Goal: Complete application form: Complete application form

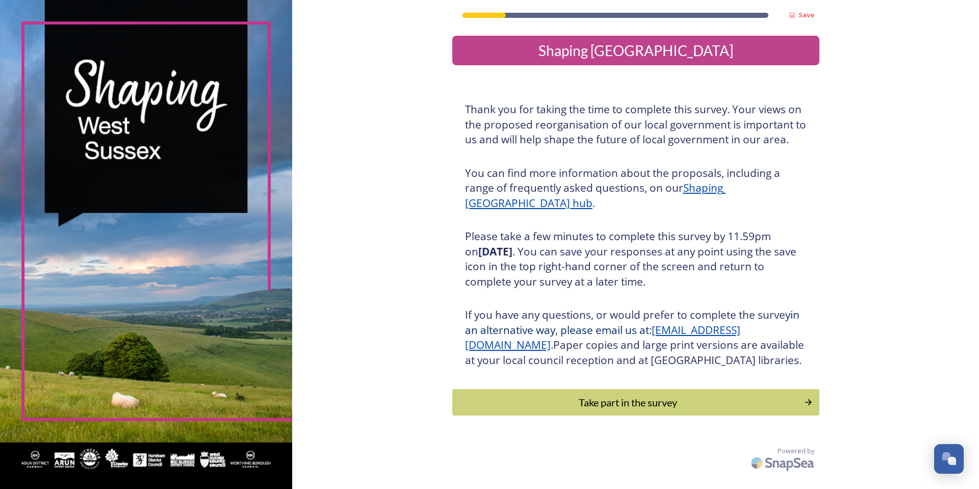
click at [320, 120] on div "Take part in the survey" at bounding box center [628, 402] width 341 height 15
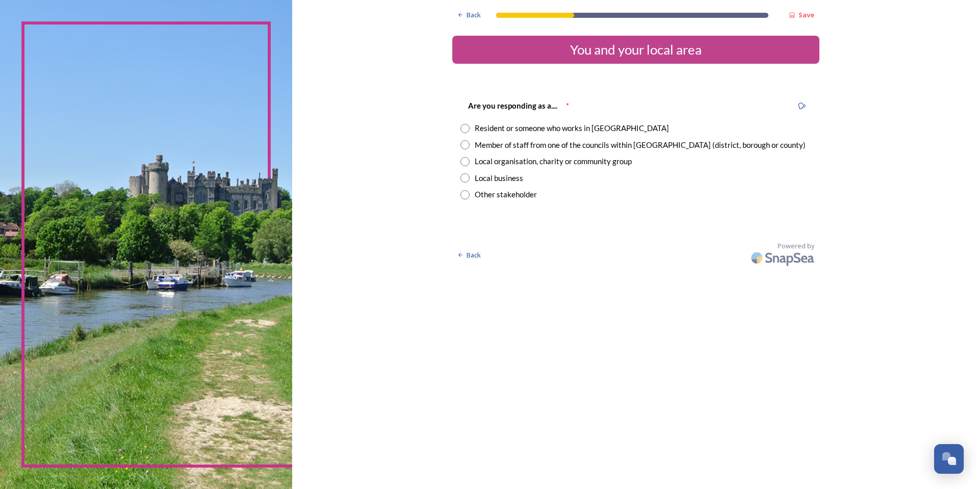
click at [320, 120] on input "radio" at bounding box center [465, 128] width 9 height 9
radio input "true"
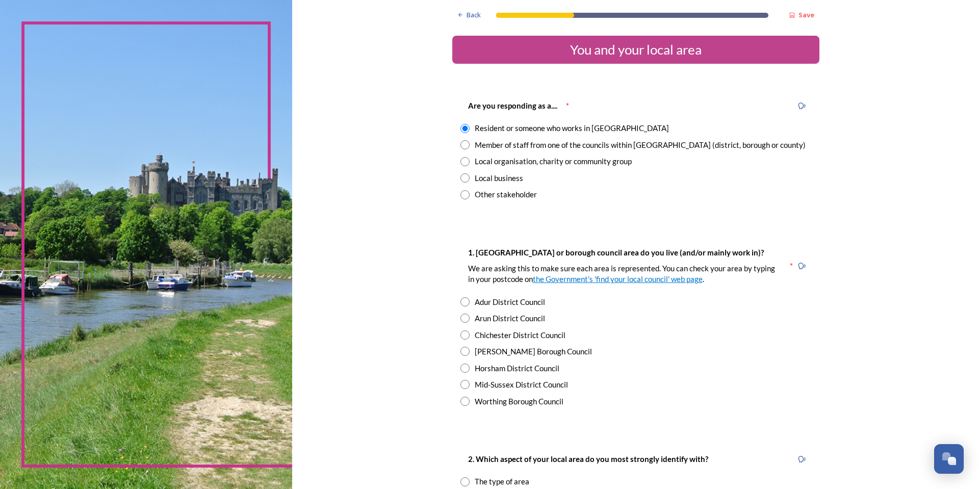
click at [320, 120] on input "radio" at bounding box center [465, 144] width 9 height 9
radio input "true"
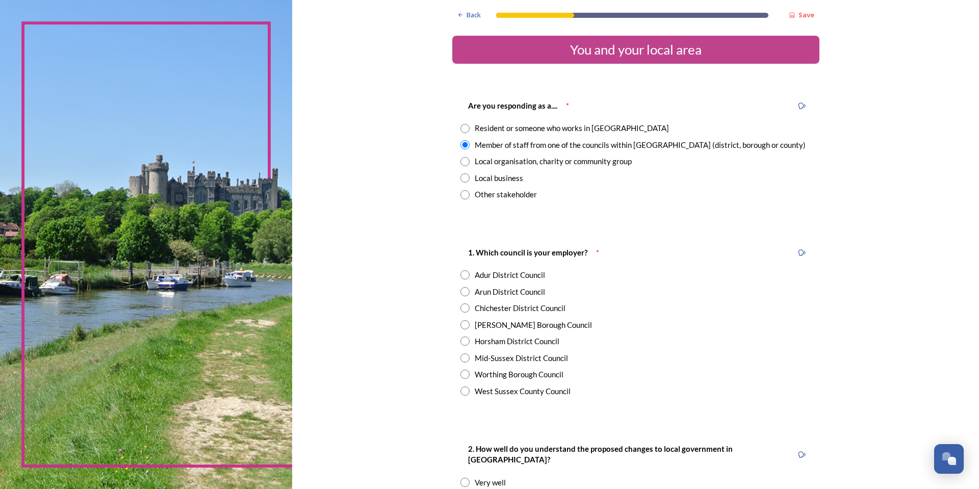
click at [320, 120] on input "radio" at bounding box center [465, 128] width 9 height 9
radio input "true"
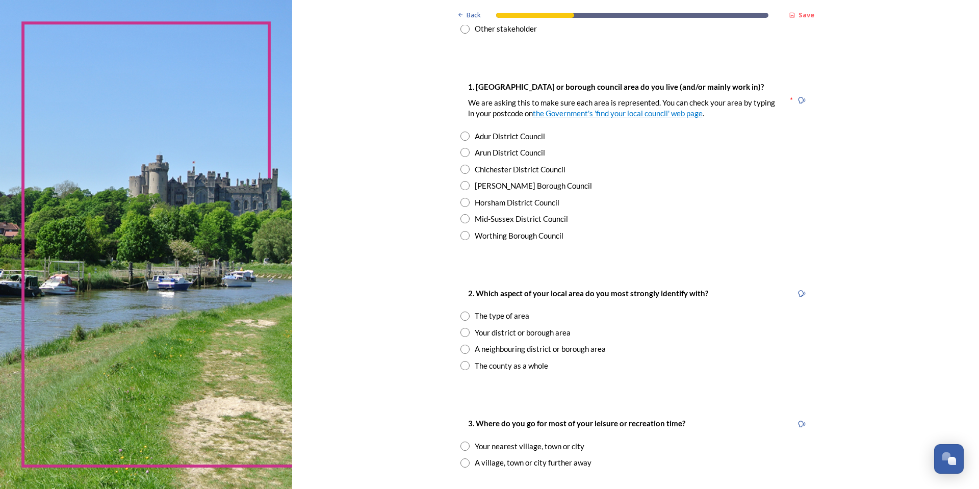
scroll to position [204, 0]
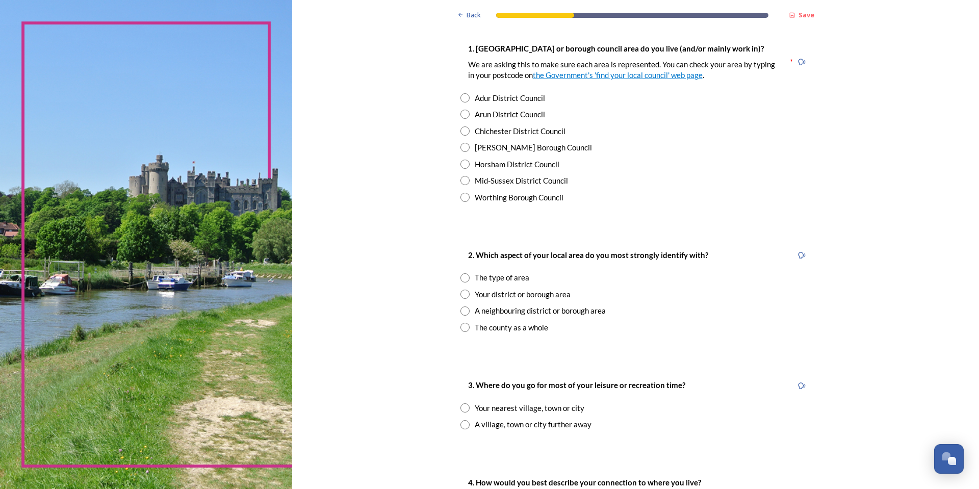
click at [320, 120] on input "radio" at bounding box center [465, 130] width 9 height 9
radio input "true"
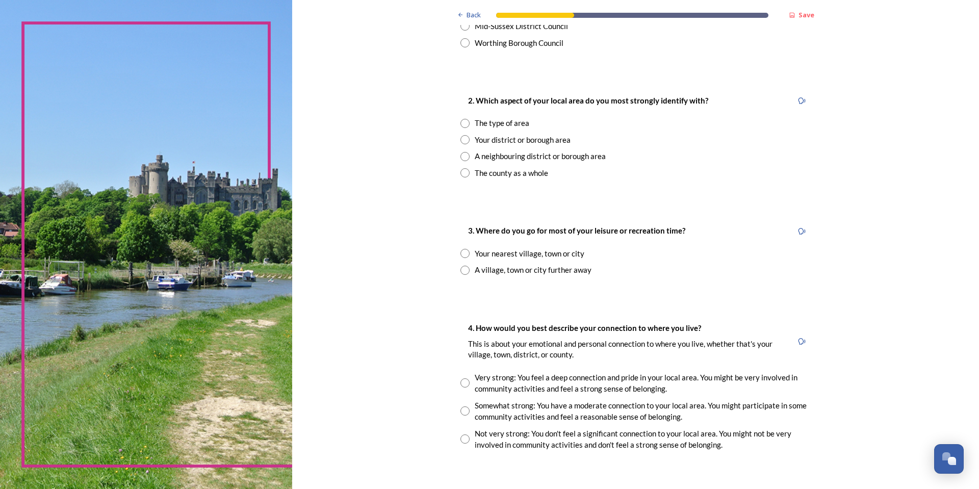
scroll to position [408, 0]
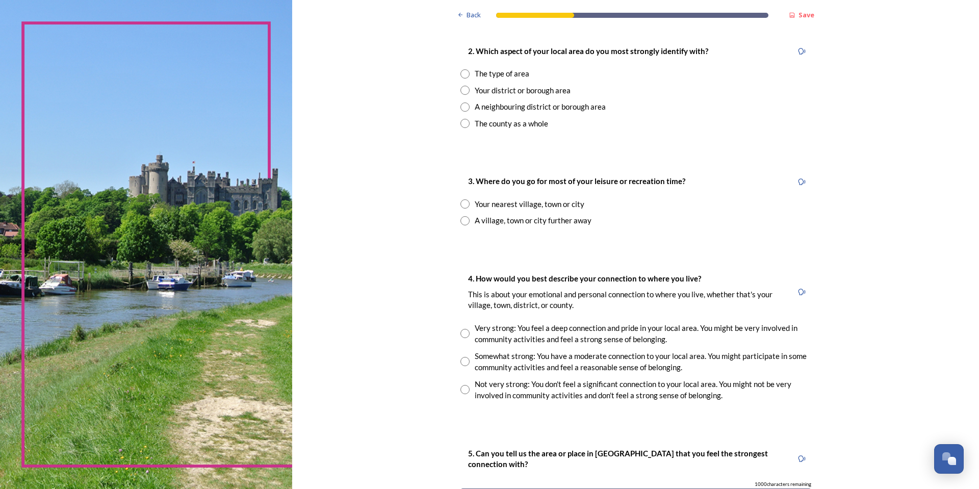
click at [320, 107] on input "radio" at bounding box center [465, 107] width 9 height 9
radio input "true"
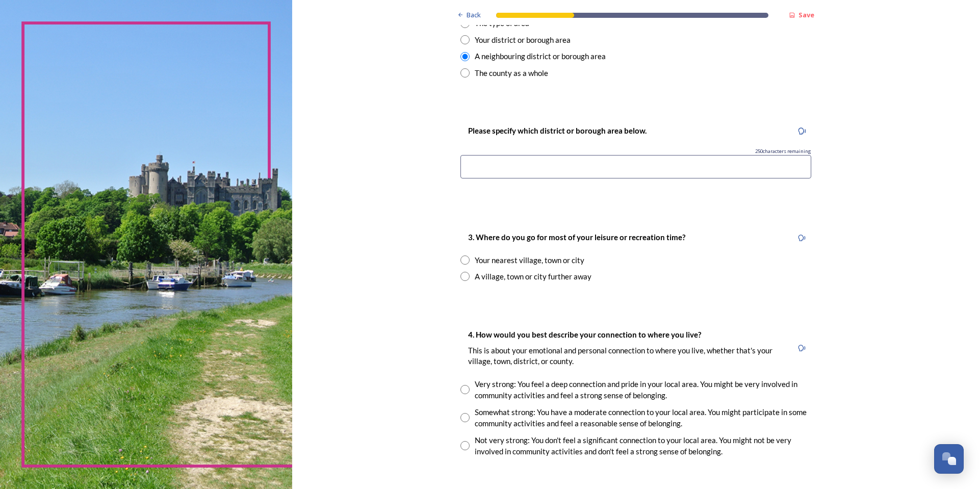
scroll to position [510, 0]
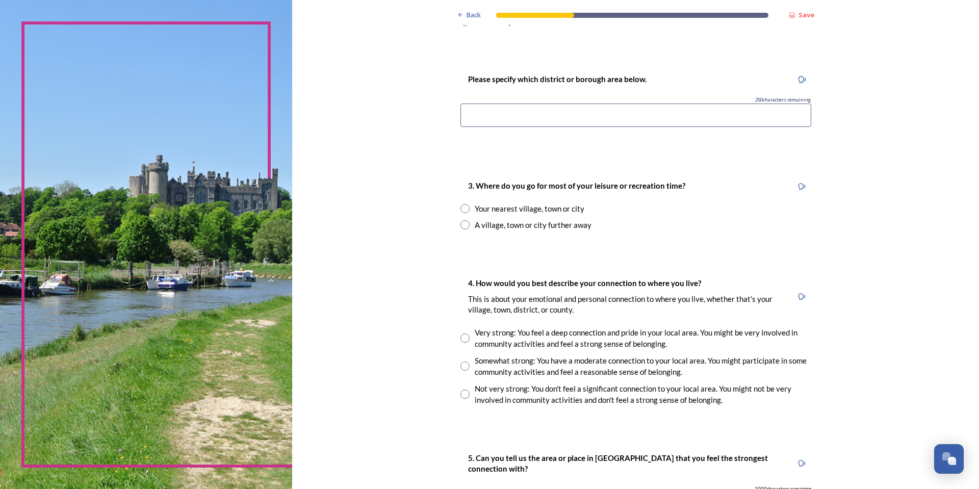
click at [320, 113] on input at bounding box center [636, 115] width 351 height 23
type input "Chichester"
click at [320, 120] on input "radio" at bounding box center [465, 208] width 9 height 9
radio input "true"
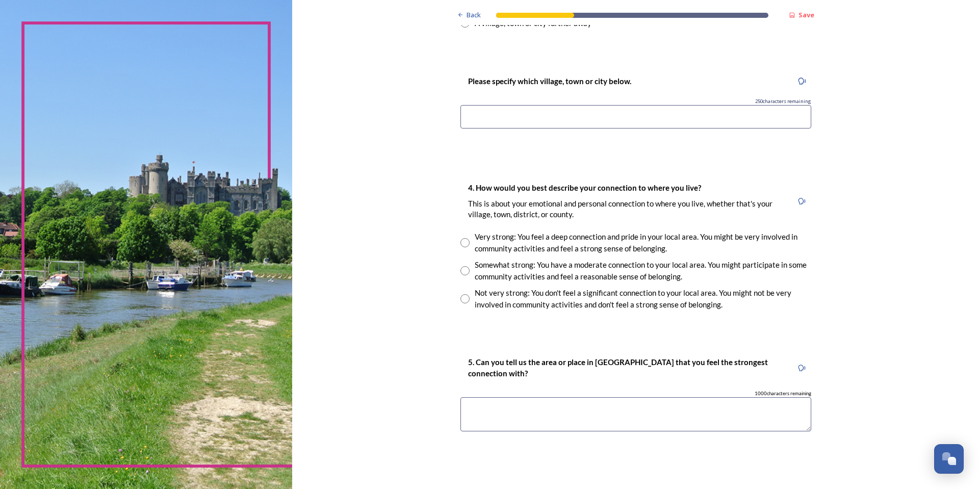
scroll to position [714, 0]
click at [320, 118] on input at bounding box center [636, 114] width 351 height 23
click at [320, 117] on input "Wisborough green" at bounding box center [636, 114] width 351 height 23
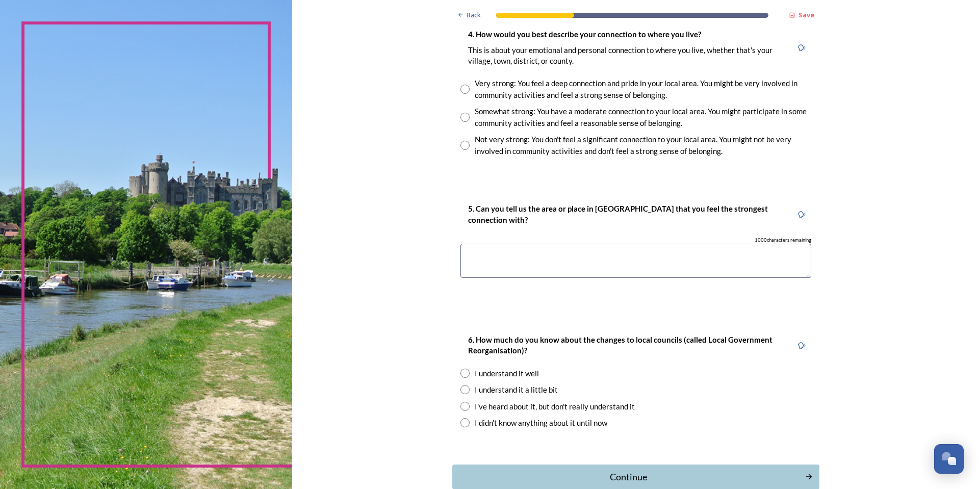
scroll to position [867, 0]
type input "Wisborough green"
click at [320, 88] on input "radio" at bounding box center [465, 87] width 9 height 9
radio input "true"
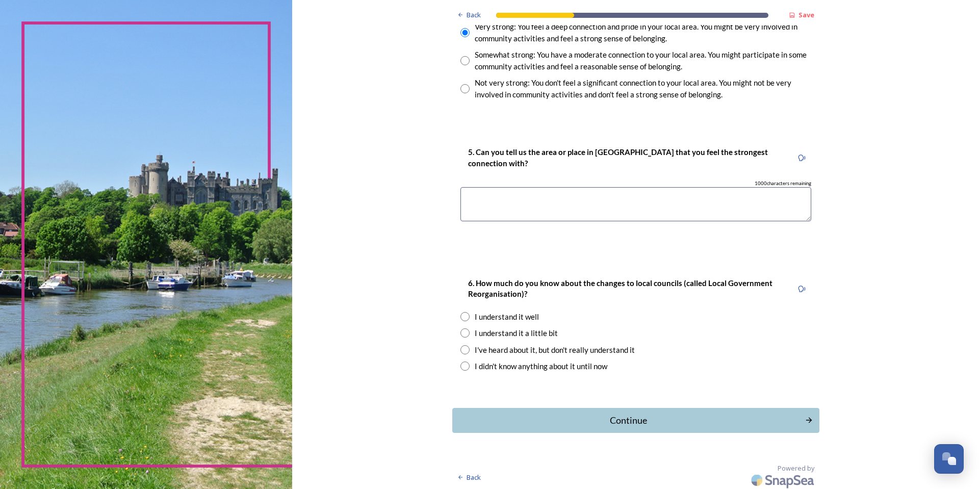
scroll to position [925, 0]
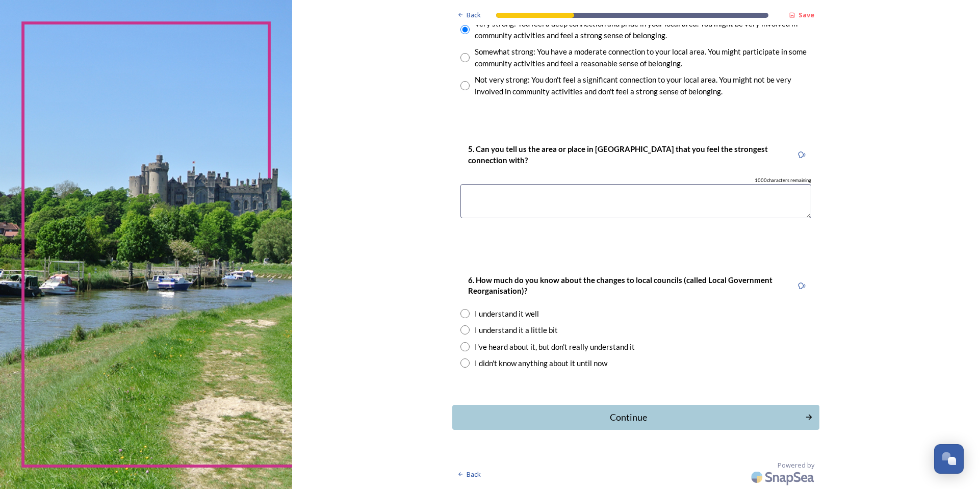
click at [320, 120] on input "radio" at bounding box center [465, 329] width 9 height 9
radio input "true"
click at [320, 120] on div "Continue" at bounding box center [629, 418] width 342 height 14
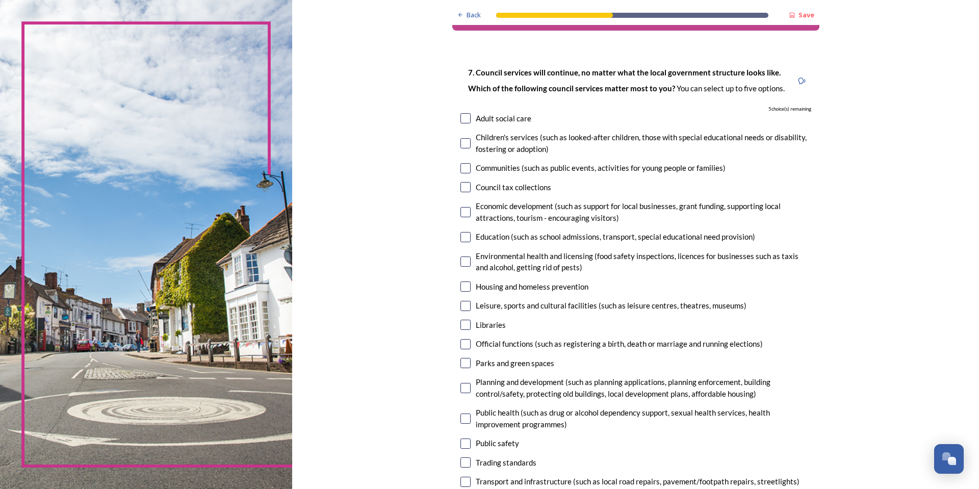
scroll to position [51, 0]
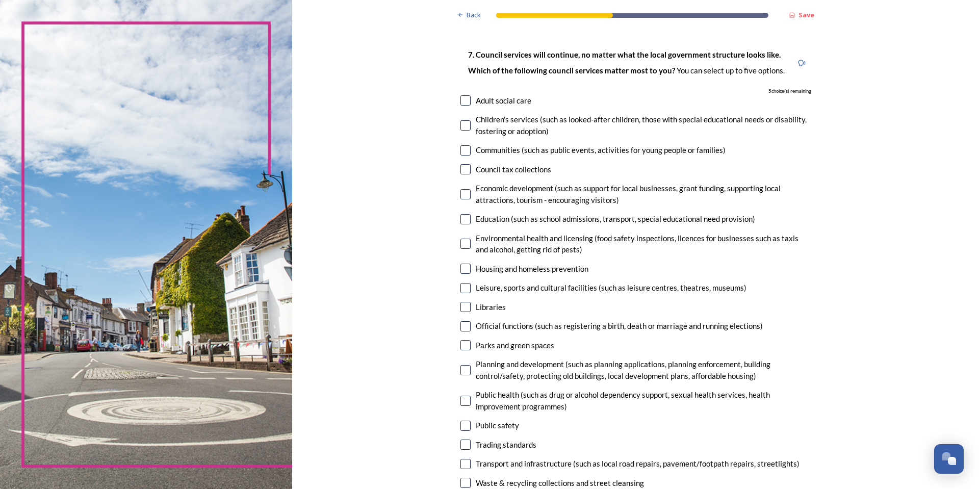
click at [320, 98] on input "checkbox" at bounding box center [466, 100] width 10 height 10
checkbox input "true"
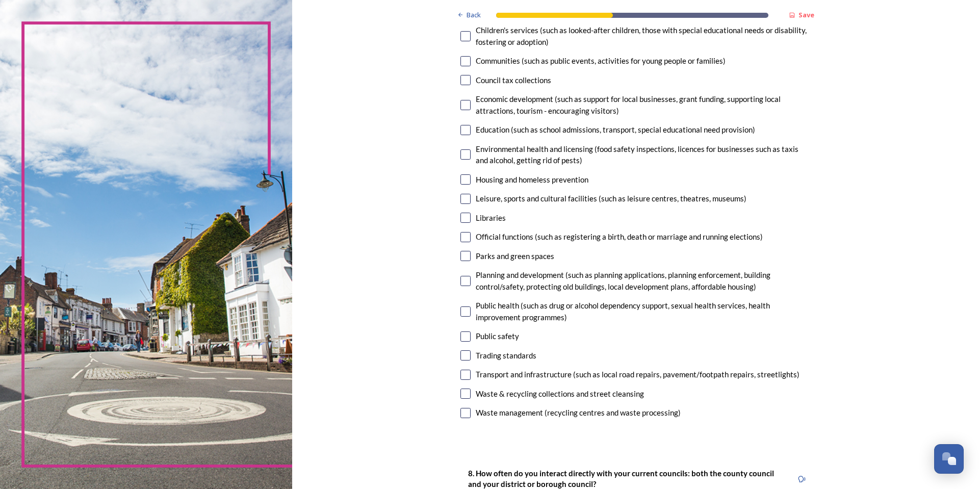
scroll to position [153, 0]
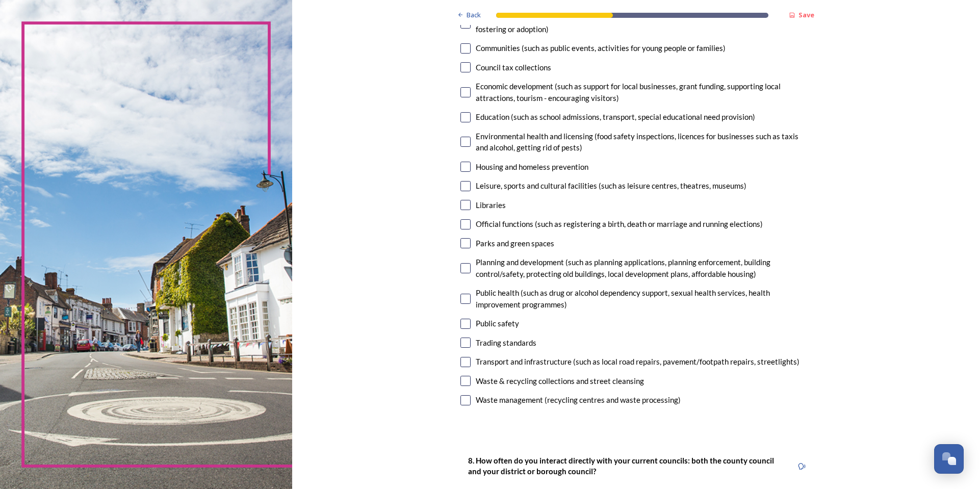
click at [320, 120] on input "checkbox" at bounding box center [466, 142] width 10 height 10
checkbox input "true"
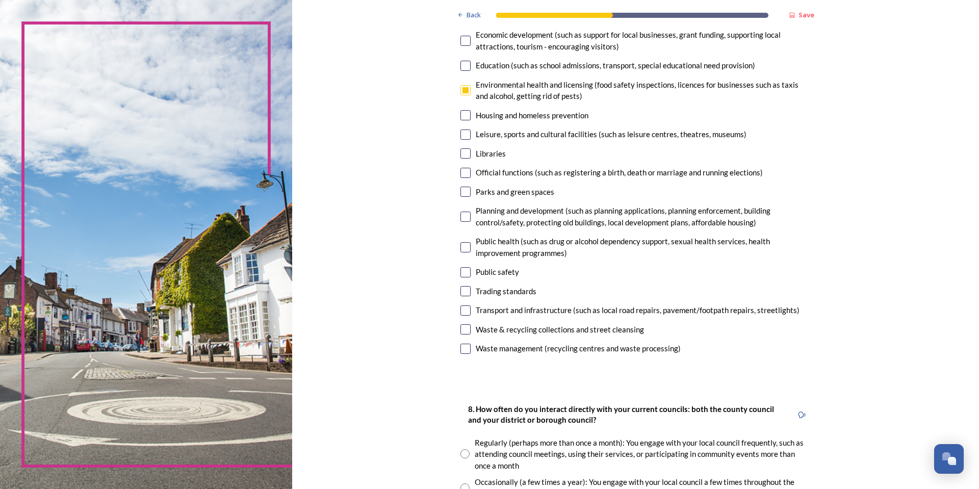
scroll to position [255, 0]
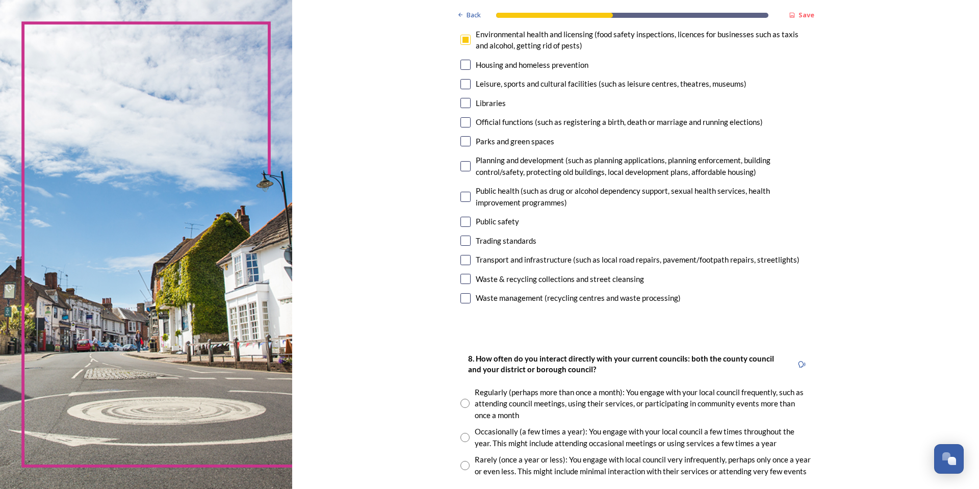
click at [320, 103] on input "checkbox" at bounding box center [466, 103] width 10 height 10
checkbox input "true"
click at [320, 120] on input "checkbox" at bounding box center [466, 141] width 10 height 10
checkbox input "true"
click at [320, 120] on input "checkbox" at bounding box center [466, 166] width 10 height 10
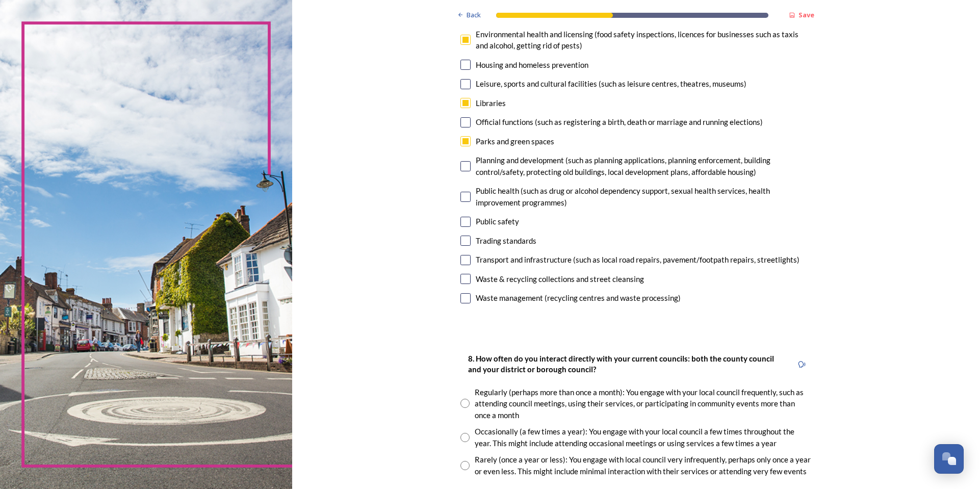
checkbox input "true"
click at [320, 120] on input "checkbox" at bounding box center [466, 222] width 10 height 10
checkbox input "false"
click at [320, 103] on input "checkbox" at bounding box center [466, 103] width 10 height 10
checkbox input "false"
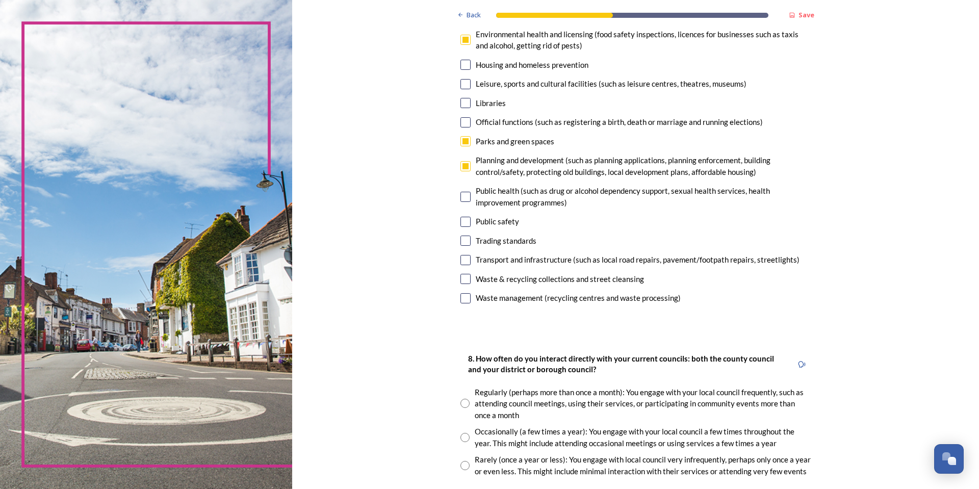
click at [320, 120] on input "checkbox" at bounding box center [466, 222] width 10 height 10
checkbox input "true"
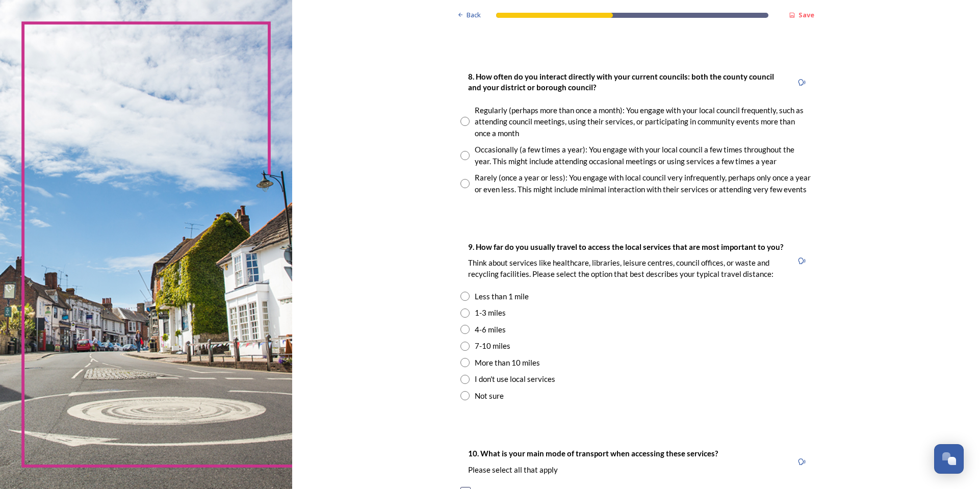
scroll to position [561, 0]
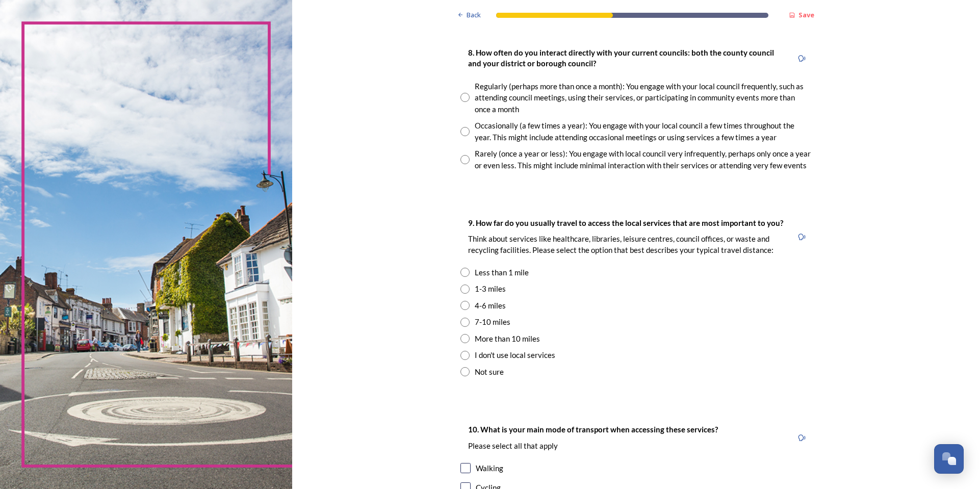
click at [320, 95] on input "radio" at bounding box center [465, 97] width 9 height 9
radio input "true"
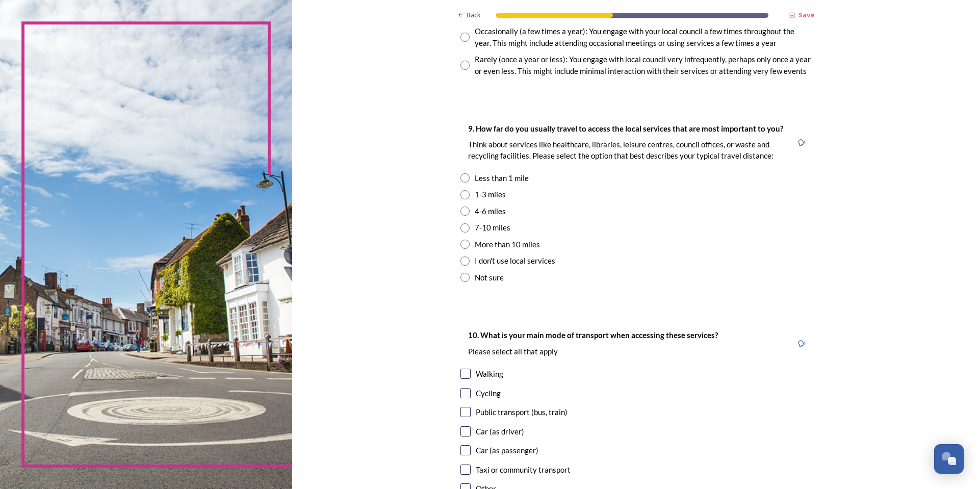
scroll to position [714, 0]
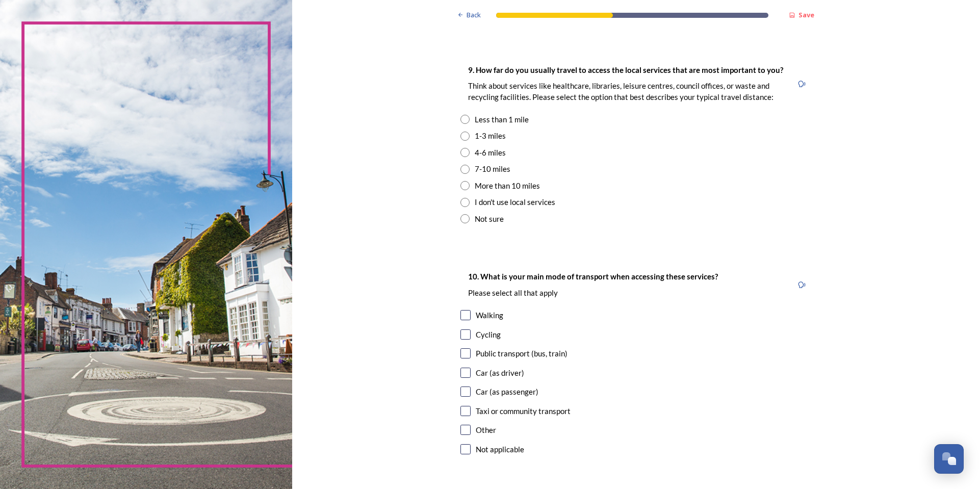
click at [320, 120] on input "radio" at bounding box center [465, 136] width 9 height 9
radio input "true"
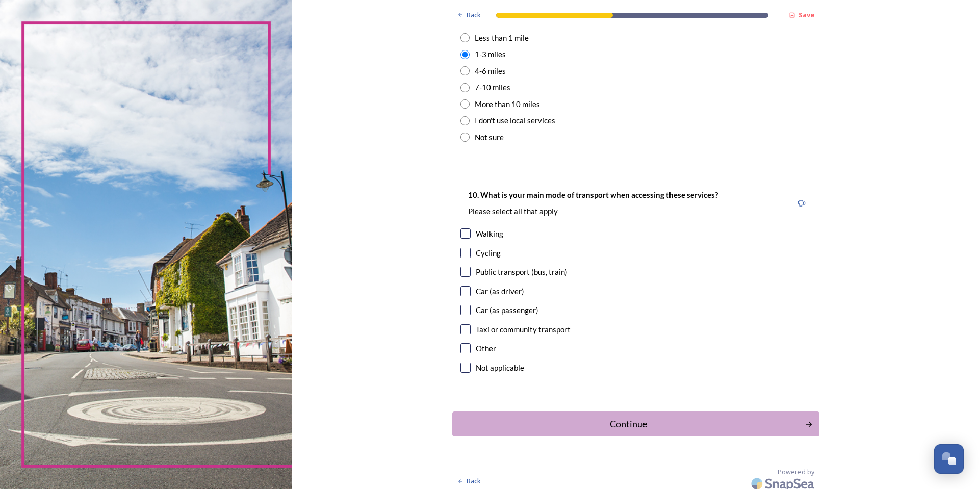
scroll to position [802, 0]
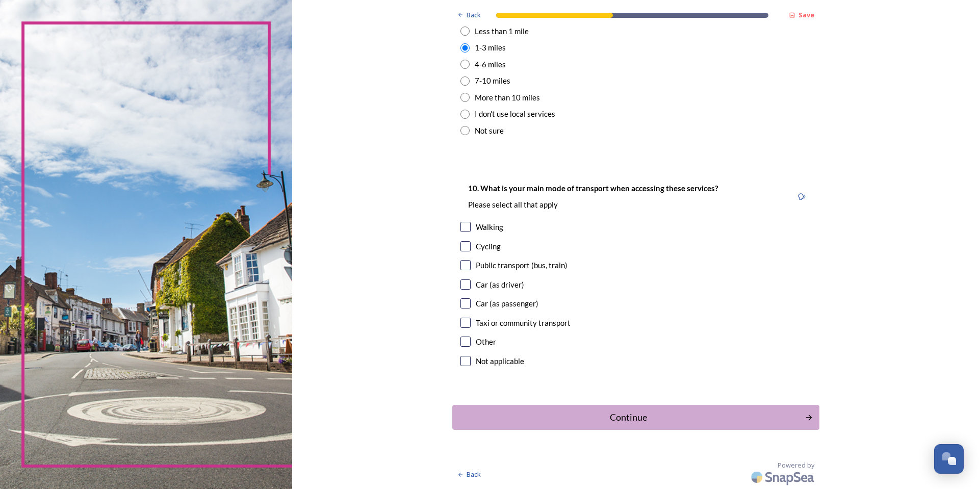
click at [320, 120] on input "checkbox" at bounding box center [466, 284] width 10 height 10
checkbox input "true"
click at [320, 120] on div "Continue" at bounding box center [629, 418] width 342 height 14
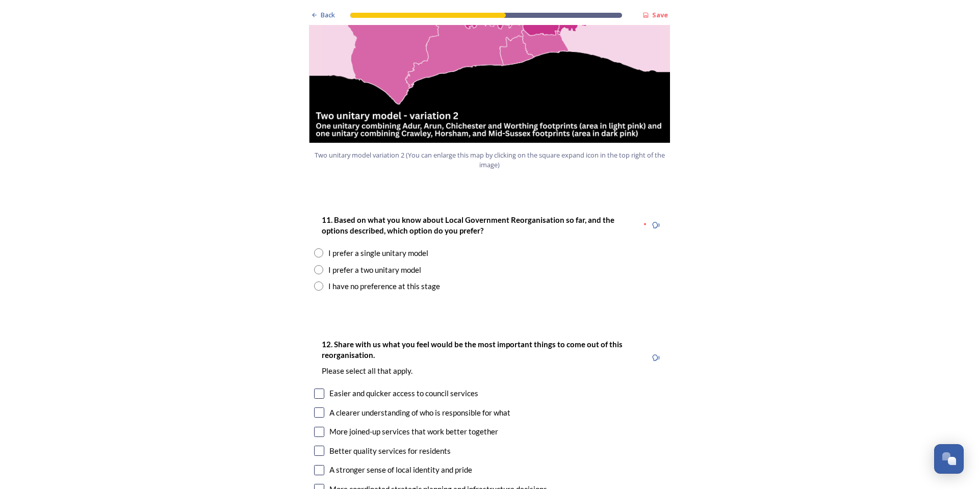
scroll to position [1224, 0]
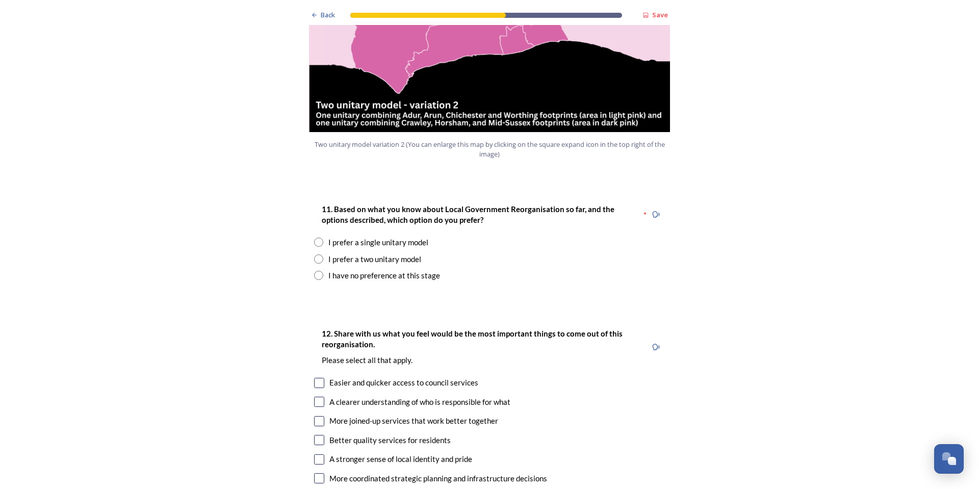
click at [314, 120] on input "radio" at bounding box center [318, 258] width 9 height 9
radio input "true"
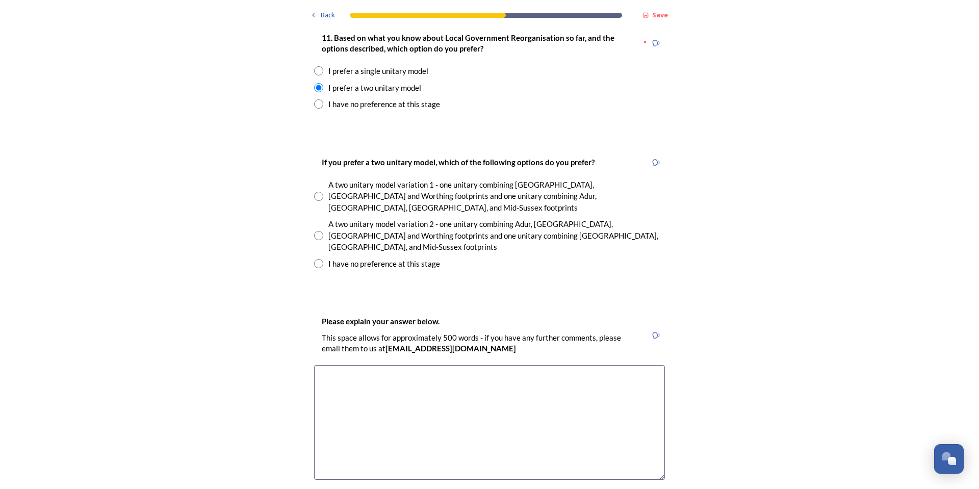
scroll to position [1428, 0]
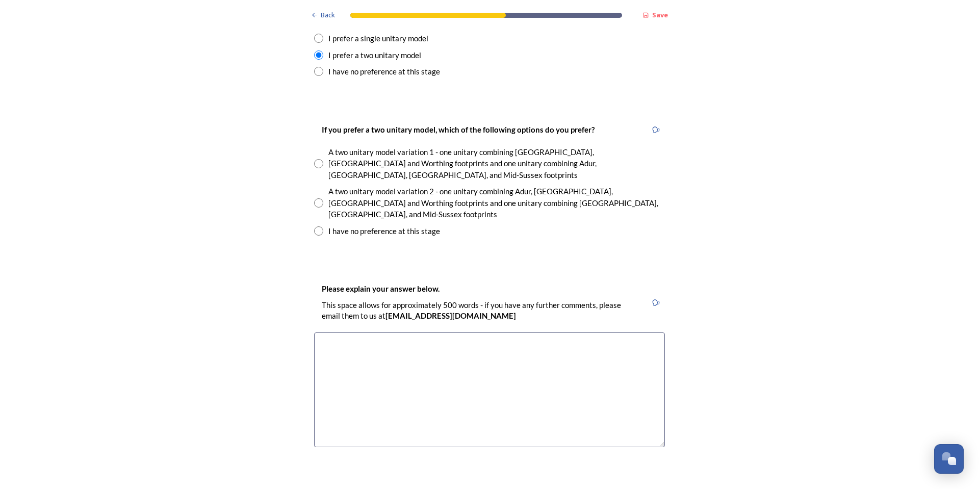
click at [316, 120] on input "radio" at bounding box center [318, 163] width 9 height 9
radio input "true"
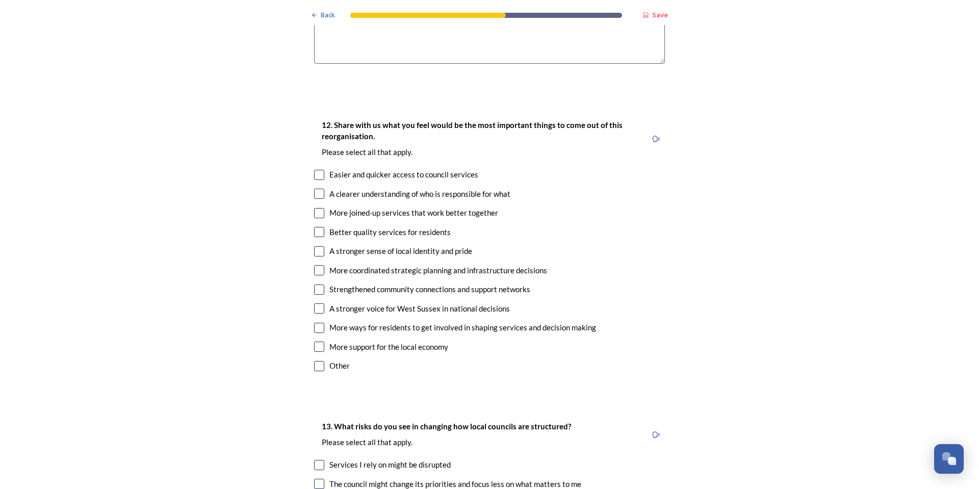
scroll to position [1836, 0]
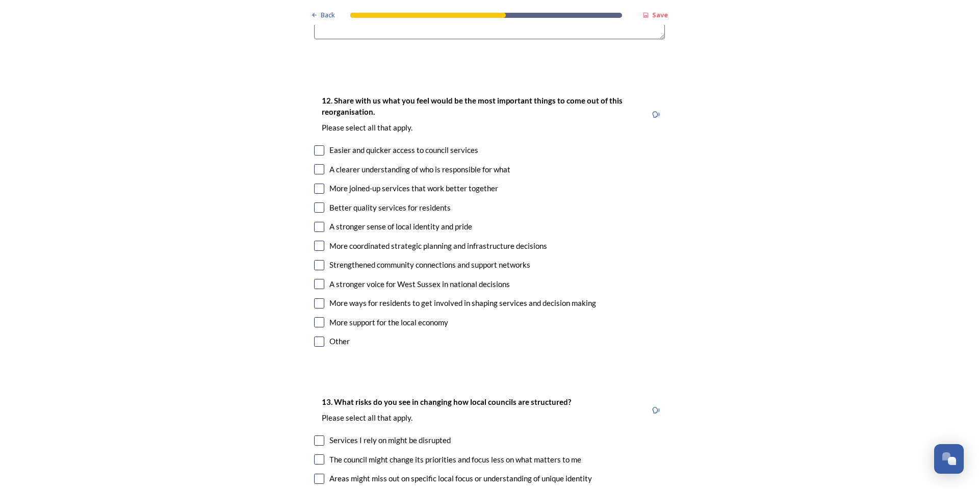
click at [316, 120] on input "checkbox" at bounding box center [319, 207] width 10 height 10
checkbox input "true"
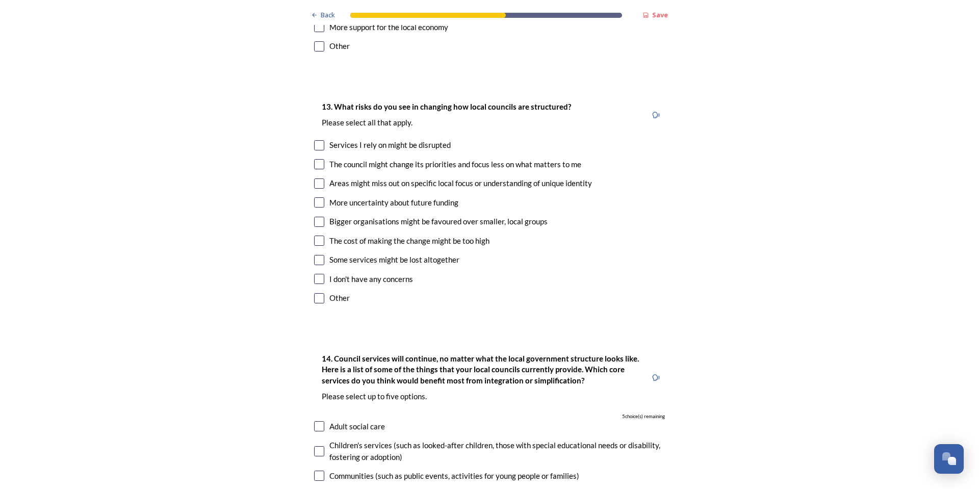
scroll to position [2142, 0]
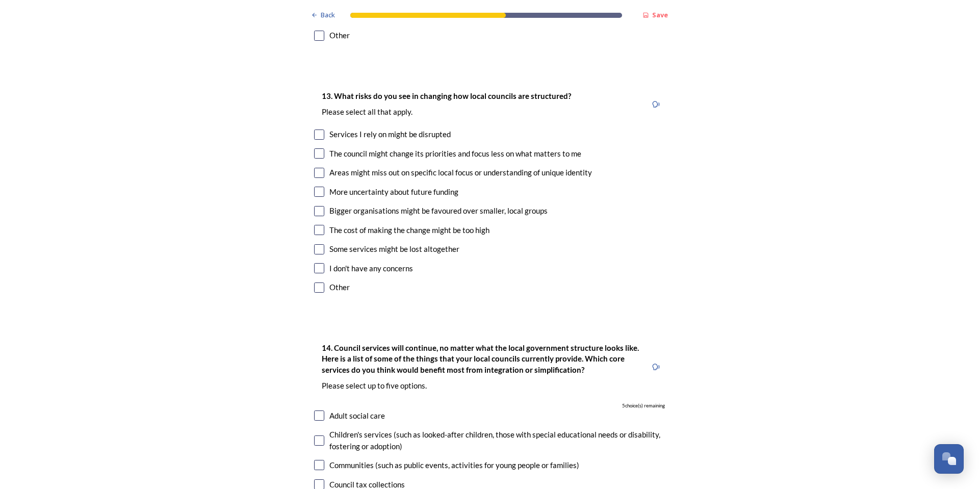
click at [315, 120] on input "checkbox" at bounding box center [319, 153] width 10 height 10
checkbox input "true"
click at [316, 120] on input "checkbox" at bounding box center [319, 135] width 10 height 10
checkbox input "true"
click at [315, 120] on input "checkbox" at bounding box center [319, 192] width 10 height 10
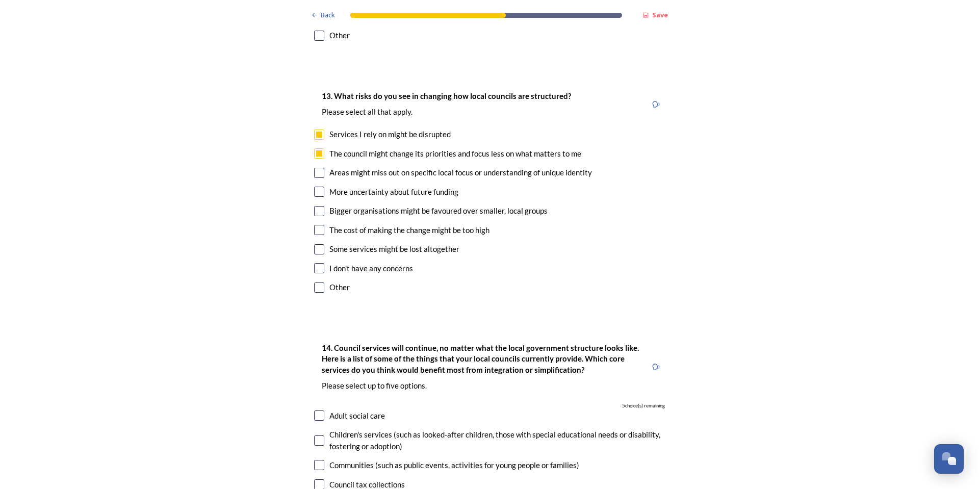
checkbox input "true"
click at [315, 120] on input "checkbox" at bounding box center [319, 211] width 10 height 10
checkbox input "true"
click at [316, 120] on input "checkbox" at bounding box center [319, 249] width 10 height 10
checkbox input "true"
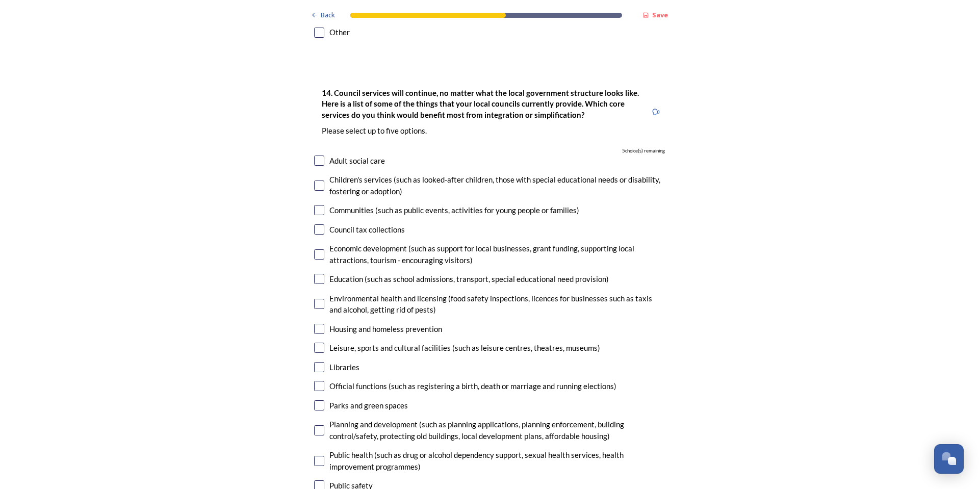
scroll to position [2448, 0]
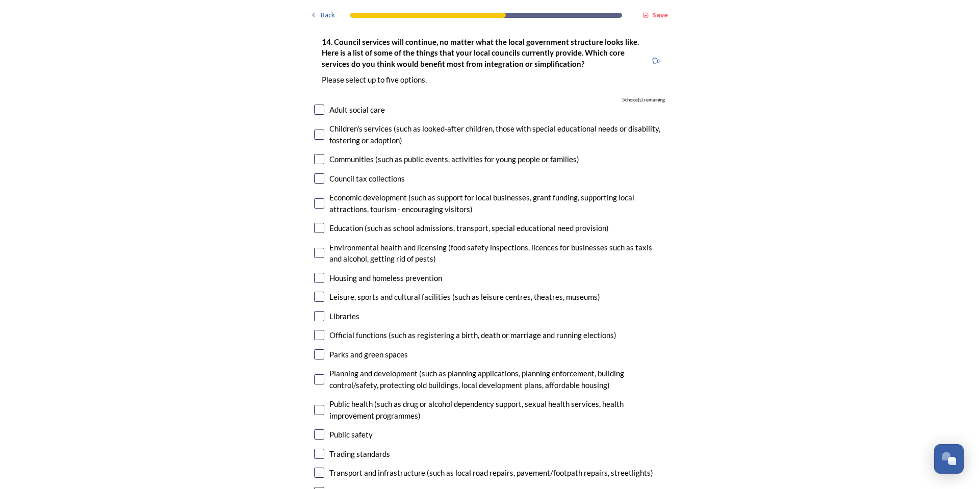
click at [316, 120] on input "checkbox" at bounding box center [319, 253] width 10 height 10
checkbox input "true"
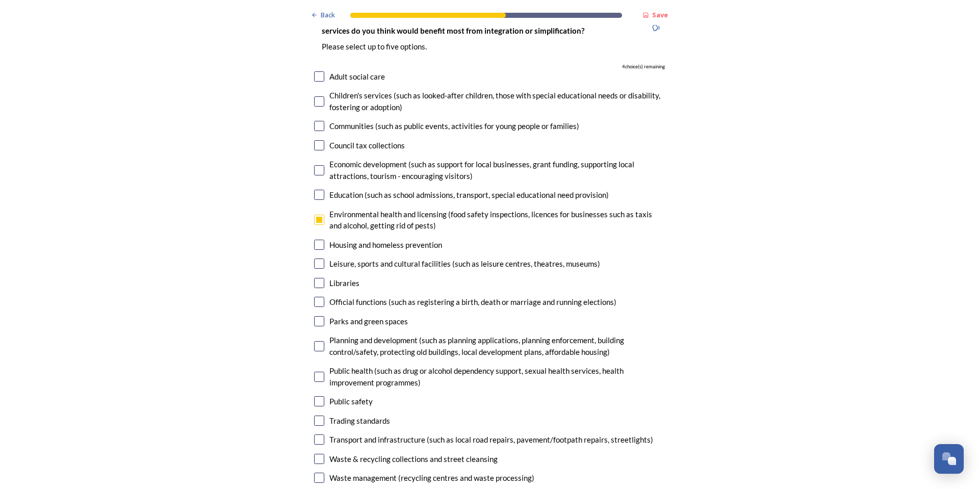
scroll to position [2550, 0]
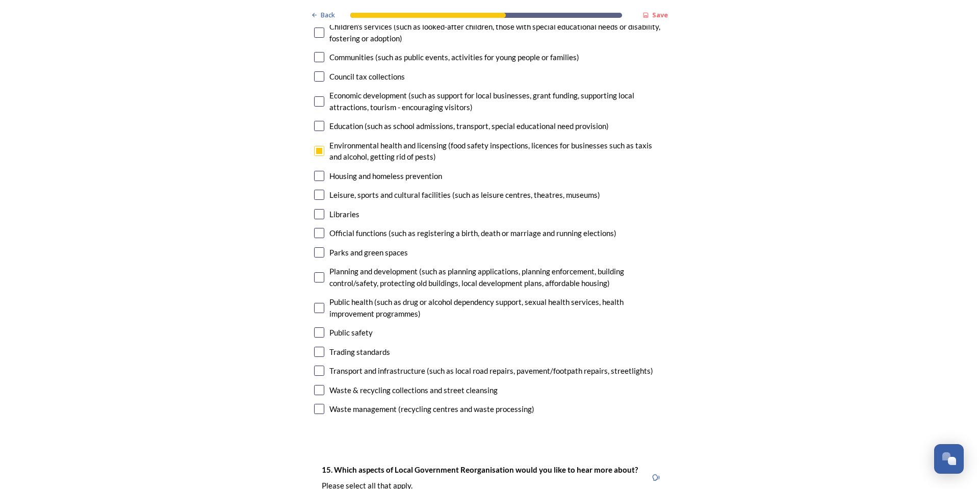
click at [316, 120] on input "checkbox" at bounding box center [319, 332] width 10 height 10
checkbox input "true"
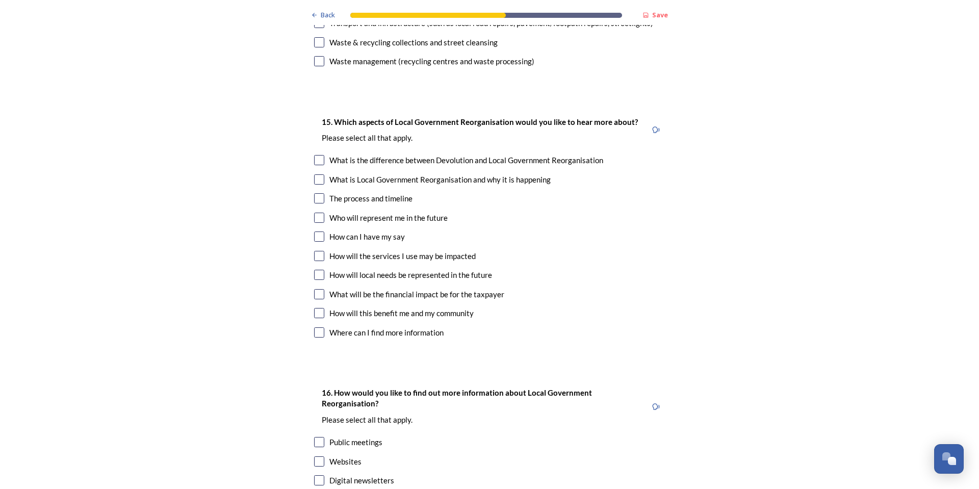
scroll to position [2907, 0]
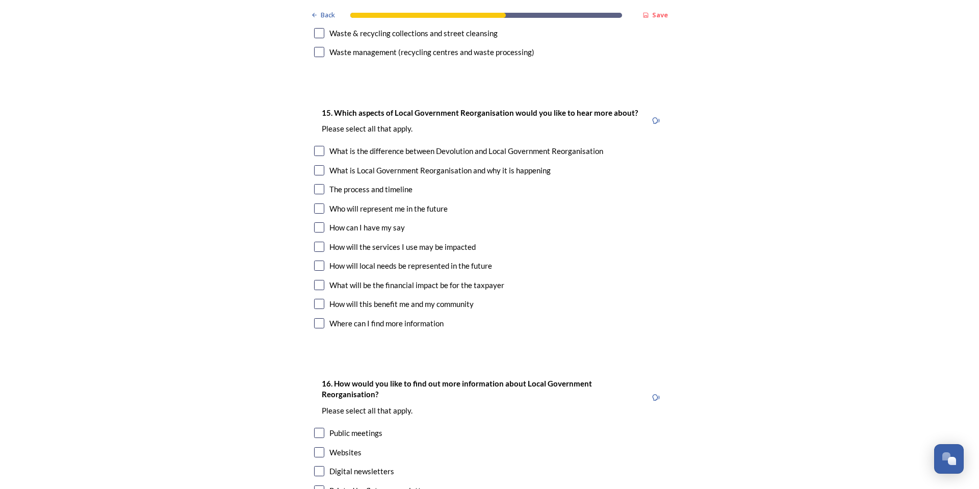
click at [315, 120] on input "checkbox" at bounding box center [319, 304] width 10 height 10
checkbox input "true"
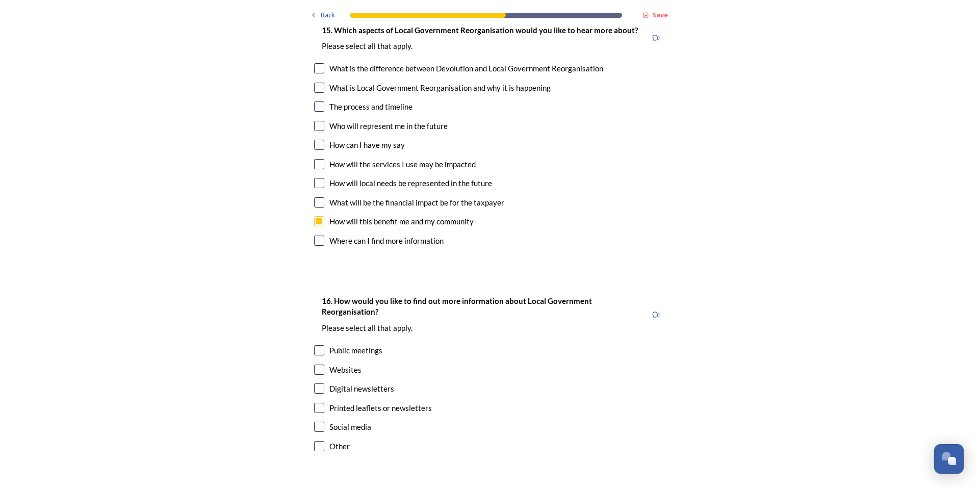
scroll to position [3022, 0]
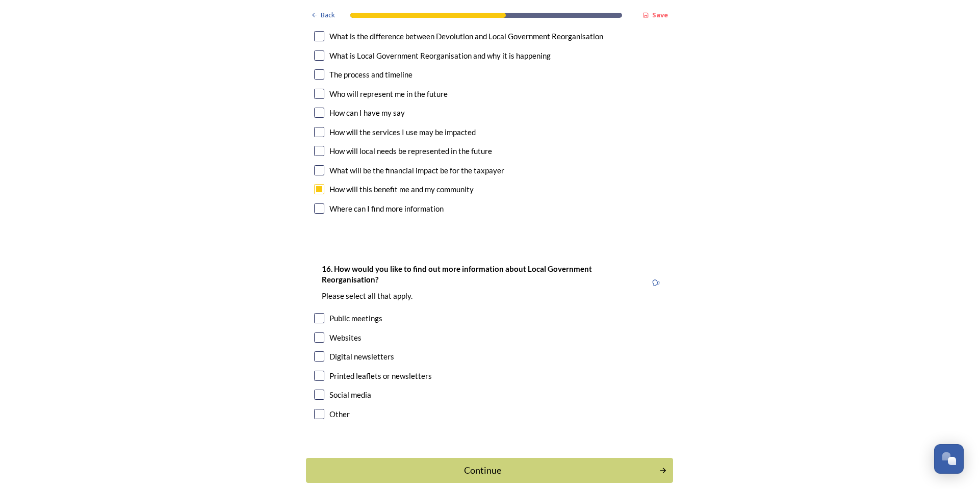
click at [315, 120] on input "checkbox" at bounding box center [319, 338] width 10 height 10
checkbox input "true"
click at [320, 120] on div "Continue" at bounding box center [483, 471] width 342 height 14
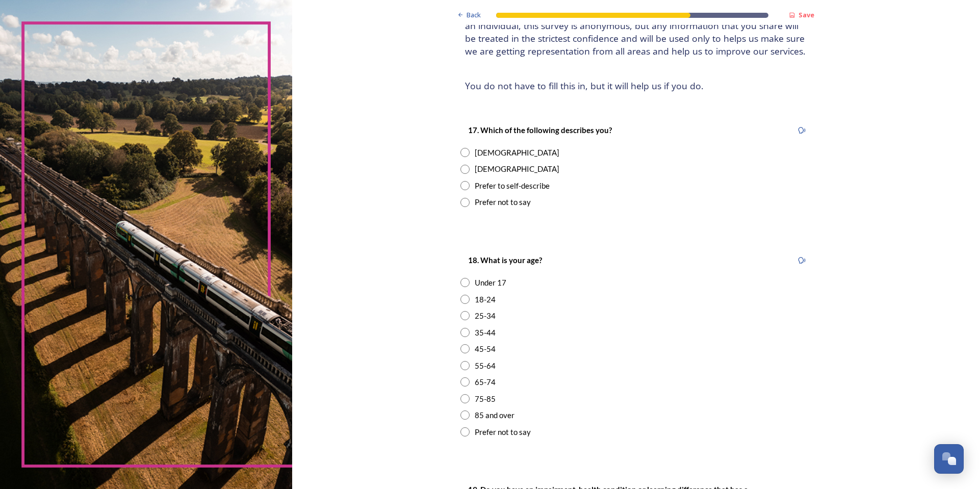
scroll to position [102, 0]
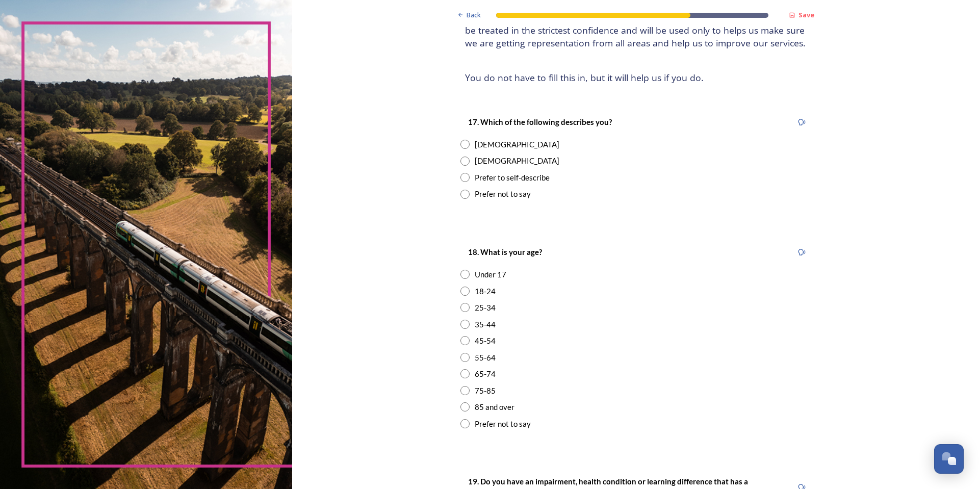
click at [320, 120] on input "radio" at bounding box center [465, 161] width 9 height 9
radio input "true"
click at [320, 120] on input "radio" at bounding box center [465, 357] width 9 height 9
radio input "true"
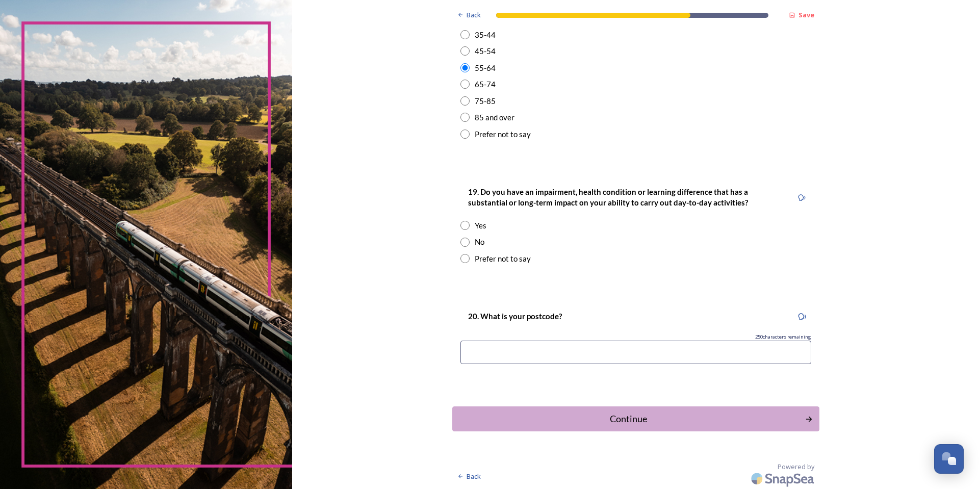
scroll to position [393, 0]
click at [320, 120] on input "radio" at bounding box center [465, 223] width 9 height 9
radio input "true"
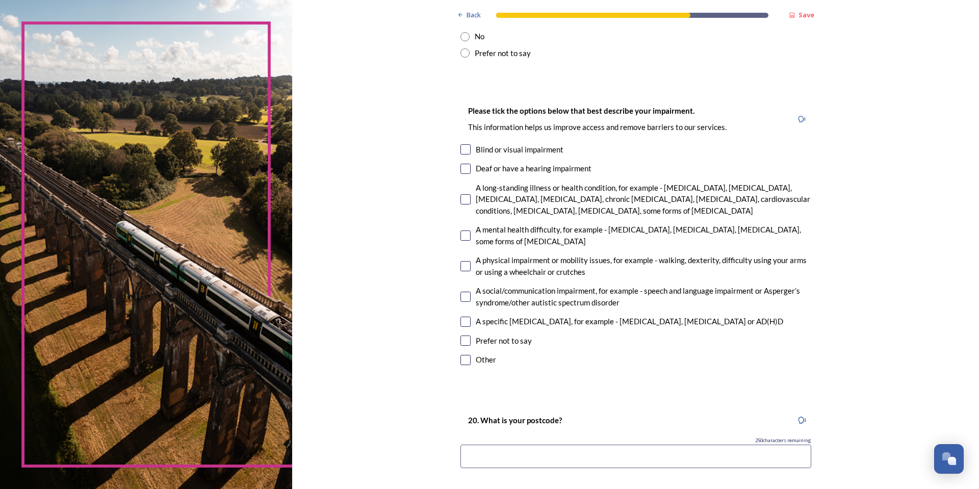
scroll to position [444, 0]
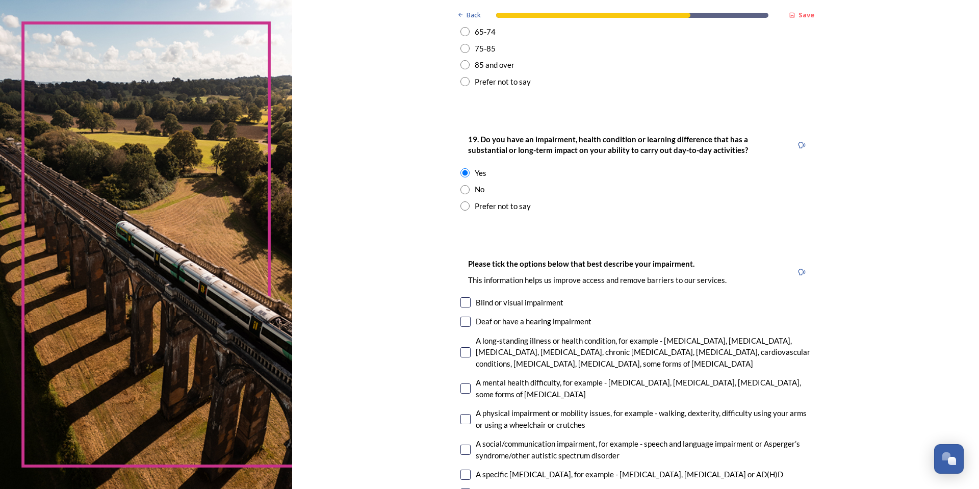
click at [320, 120] on input "radio" at bounding box center [465, 189] width 9 height 9
radio input "true"
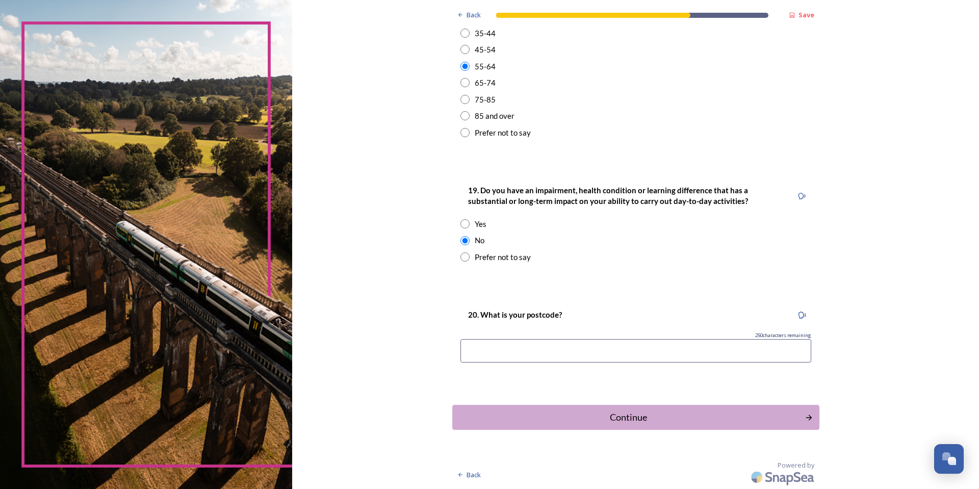
click at [320, 120] on input at bounding box center [636, 350] width 351 height 23
type input "rh14"
click at [320, 120] on div "Continue" at bounding box center [629, 418] width 342 height 14
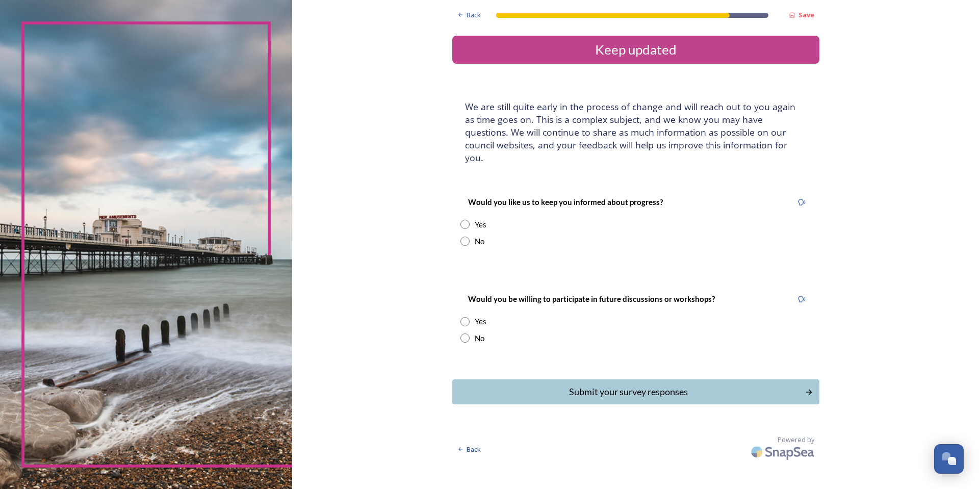
click at [320, 120] on input "radio" at bounding box center [465, 224] width 9 height 9
radio input "true"
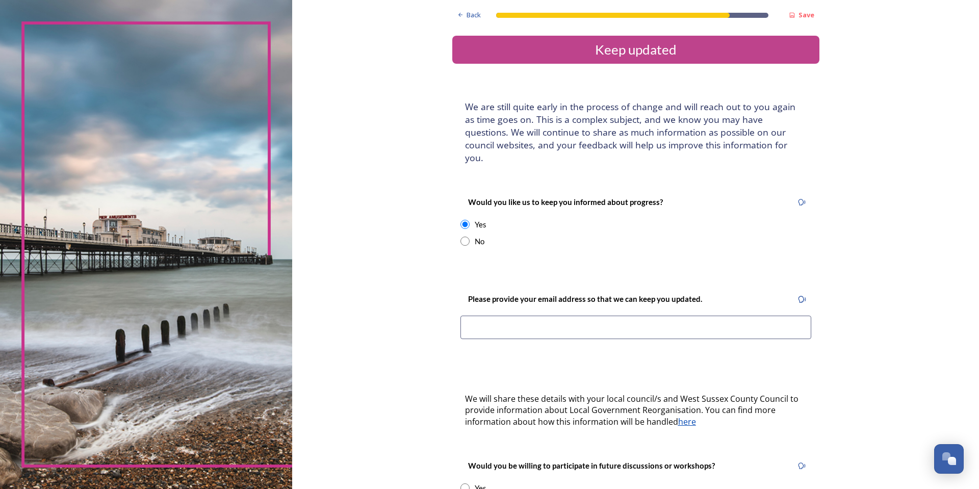
click at [320, 120] on input "radio" at bounding box center [465, 241] width 9 height 9
radio input "true"
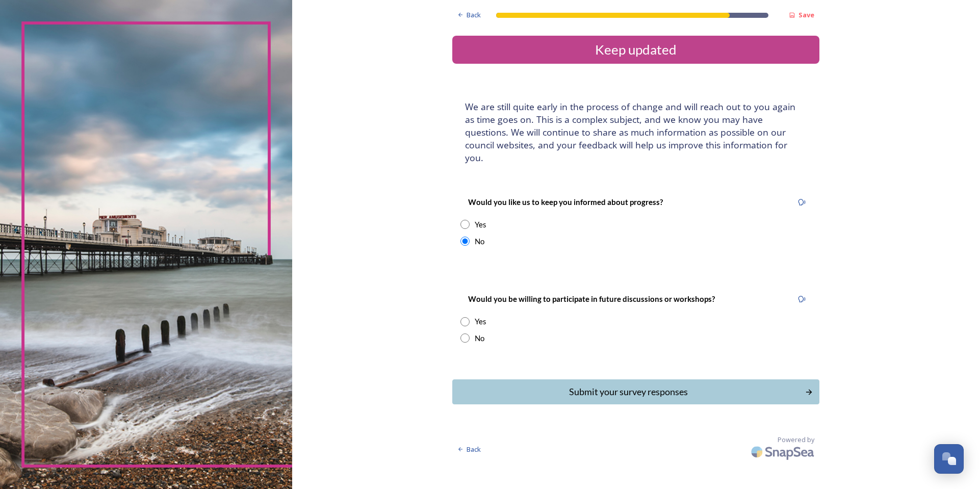
click at [320, 120] on input "radio" at bounding box center [465, 338] width 9 height 9
radio input "true"
click at [320, 120] on div "Submit your survey responses" at bounding box center [629, 392] width 342 height 14
